Goal: Entertainment & Leisure: Consume media (video, audio)

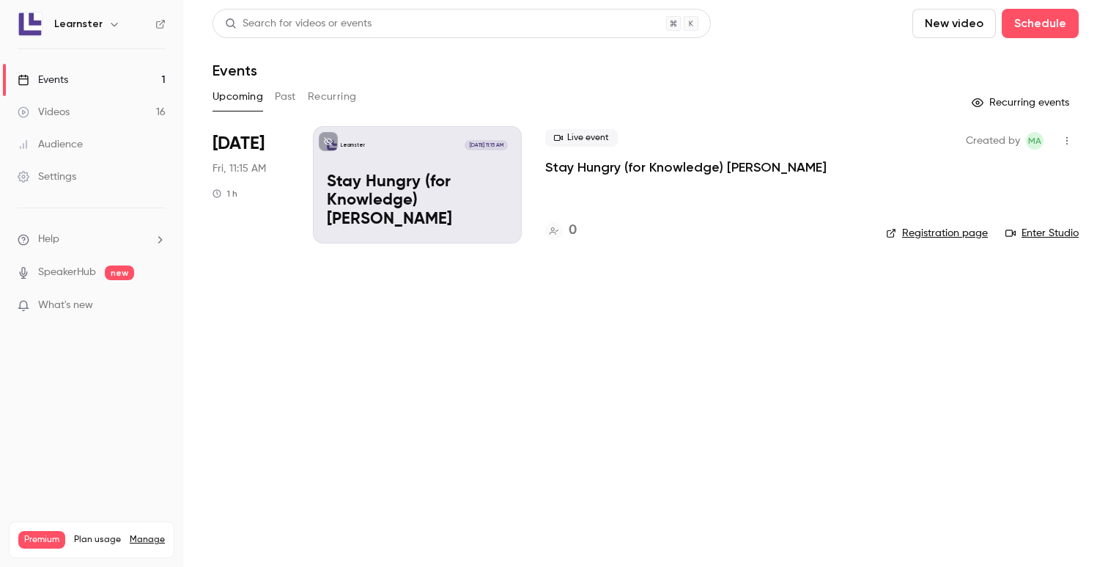
click at [1051, 233] on link "Enter Studio" at bounding box center [1041, 233] width 73 height 15
click at [1057, 234] on link "Enter Studio" at bounding box center [1041, 233] width 73 height 15
click at [1037, 231] on link "Enter Studio" at bounding box center [1041, 233] width 73 height 15
click at [947, 32] on button "New video" at bounding box center [954, 23] width 84 height 29
click at [986, 67] on div "Record" at bounding box center [1007, 63] width 111 height 15
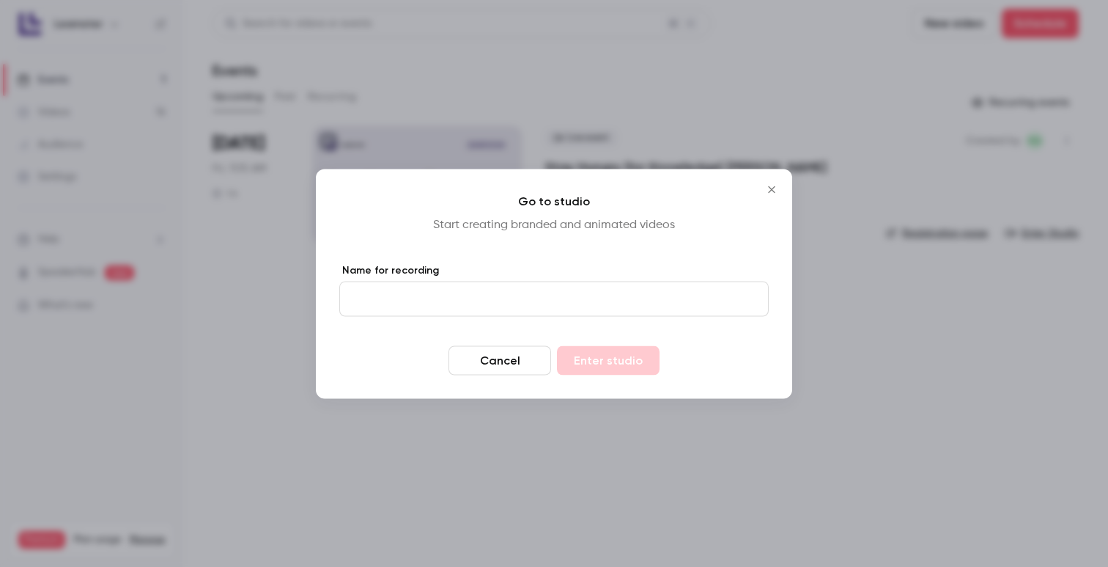
click at [448, 300] on input "Name for recording" at bounding box center [553, 298] width 429 height 35
type input "**********"
click at [605, 355] on button "Enter studio" at bounding box center [608, 359] width 103 height 29
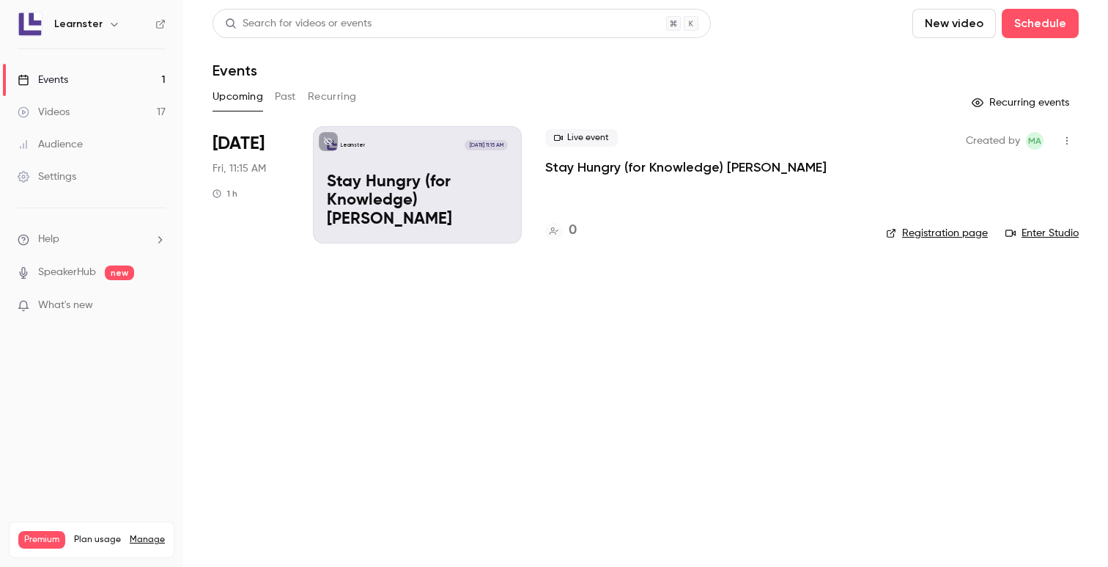
click at [84, 100] on link "Videos 17" at bounding box center [91, 112] width 183 height 32
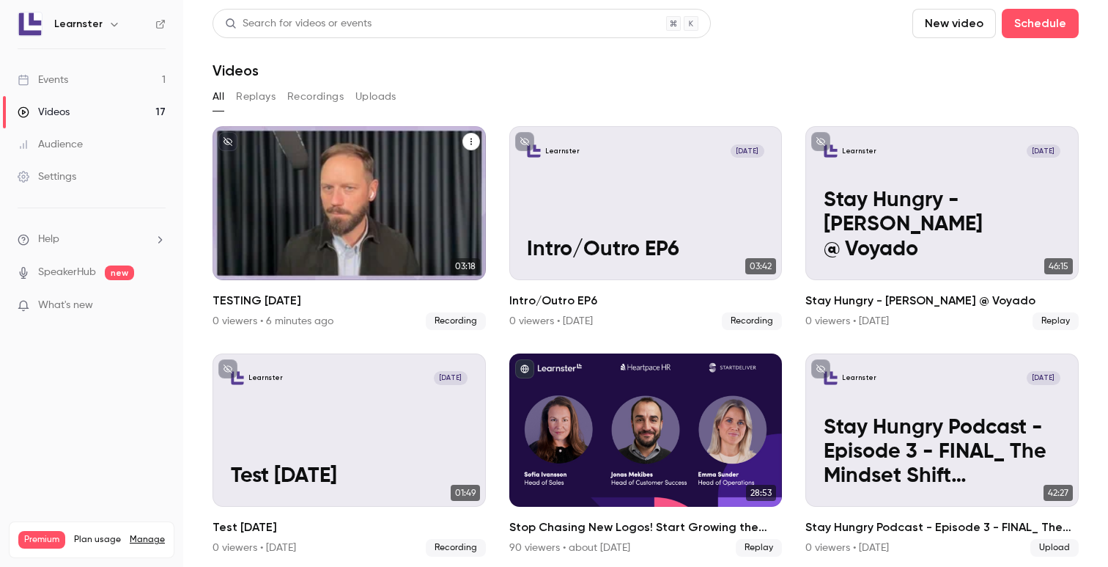
click at [345, 217] on div "Learnster Sep 26 TESTING 26 sept" at bounding box center [349, 203] width 273 height 154
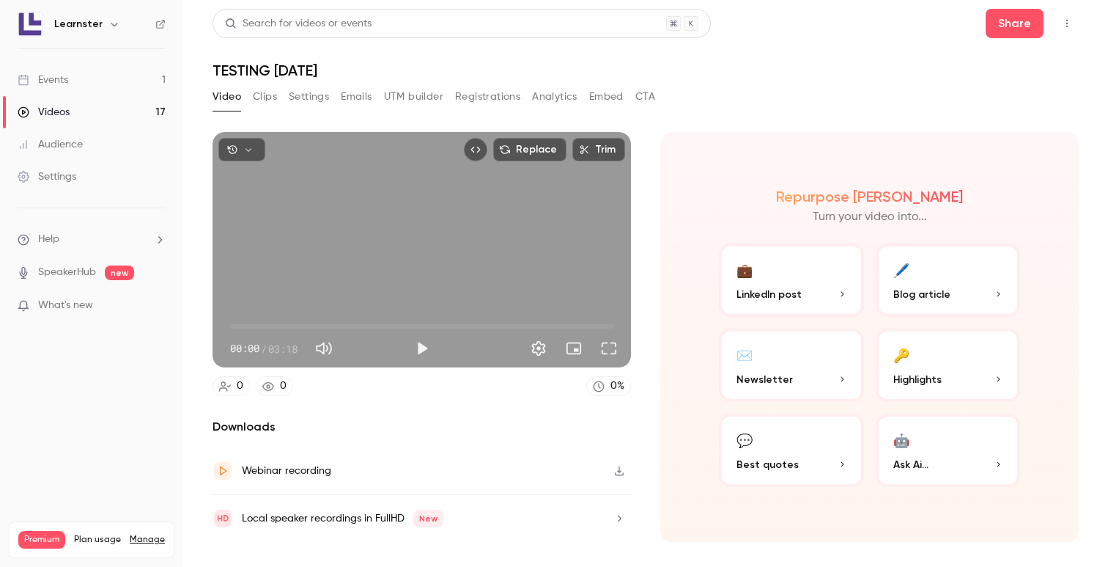
click at [413, 345] on button "Play" at bounding box center [421, 347] width 29 height 29
click at [287, 325] on span "00:00" at bounding box center [421, 325] width 383 height 23
click at [323, 326] on span "00:31" at bounding box center [421, 325] width 383 height 23
type input "*****"
click at [56, 81] on div "Events" at bounding box center [43, 80] width 51 height 15
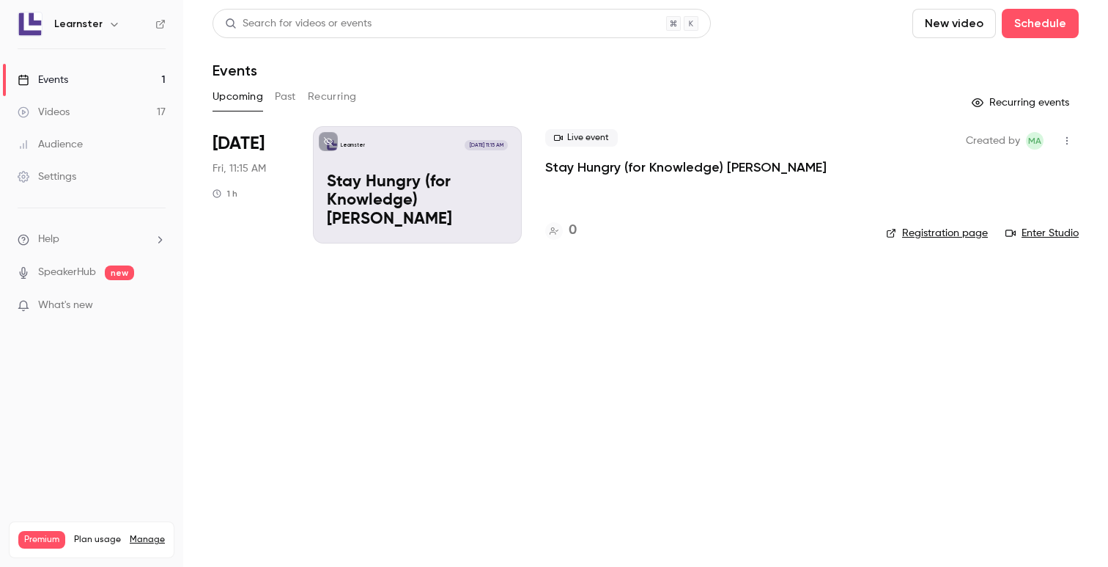
click at [1060, 235] on link "Enter Studio" at bounding box center [1041, 233] width 73 height 15
